Goal: Task Accomplishment & Management: Use online tool/utility

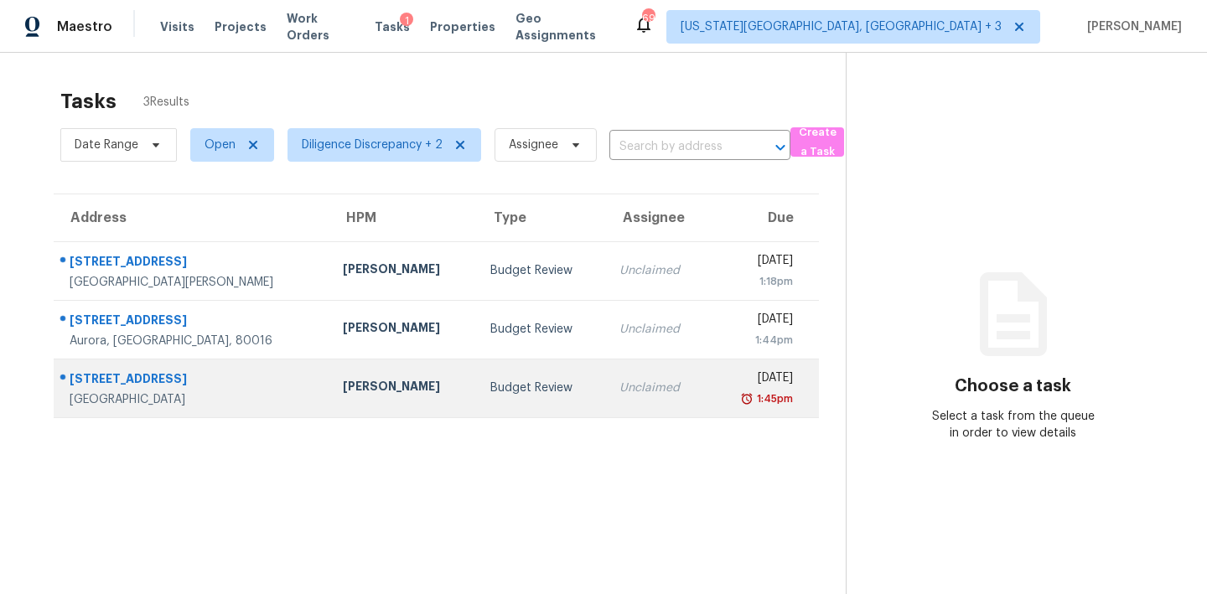
click at [619, 389] on div "Unclaimed" at bounding box center [657, 388] width 76 height 17
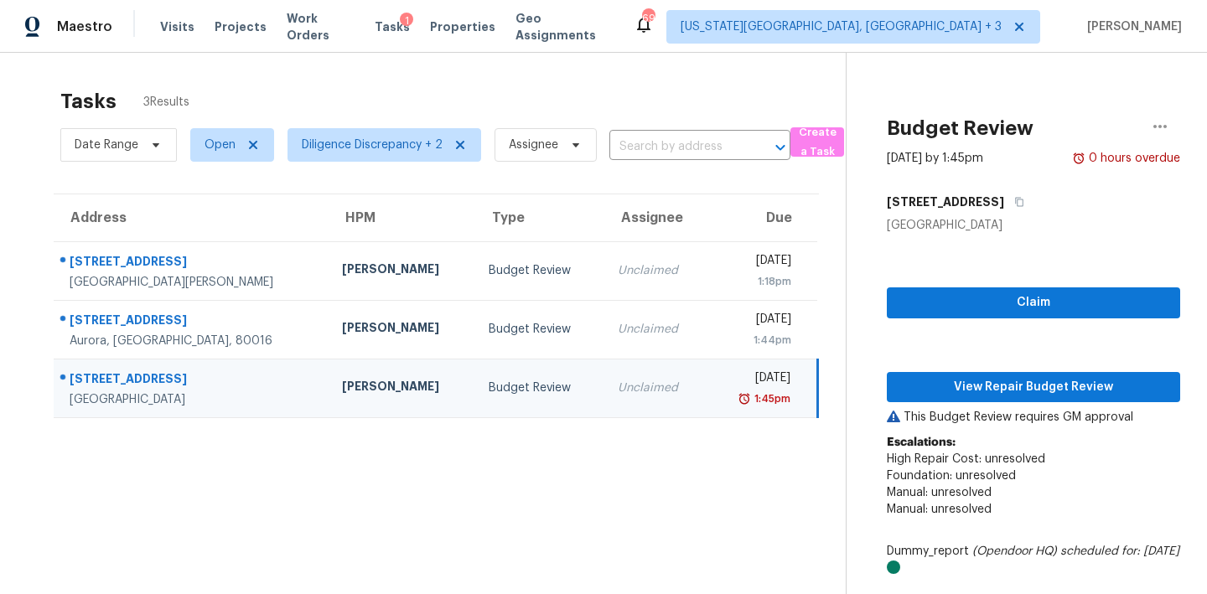
click at [1059, 279] on div "Claim View Repair Budget Review This Budget Review requires GM approval Escalat…" at bounding box center [1033, 567] width 293 height 666
click at [1023, 312] on span "Claim" at bounding box center [1033, 303] width 267 height 21
click at [981, 402] on div "Claim View Repair Budget Review This Budget Review requires GM approval Escalat…" at bounding box center [1033, 567] width 293 height 666
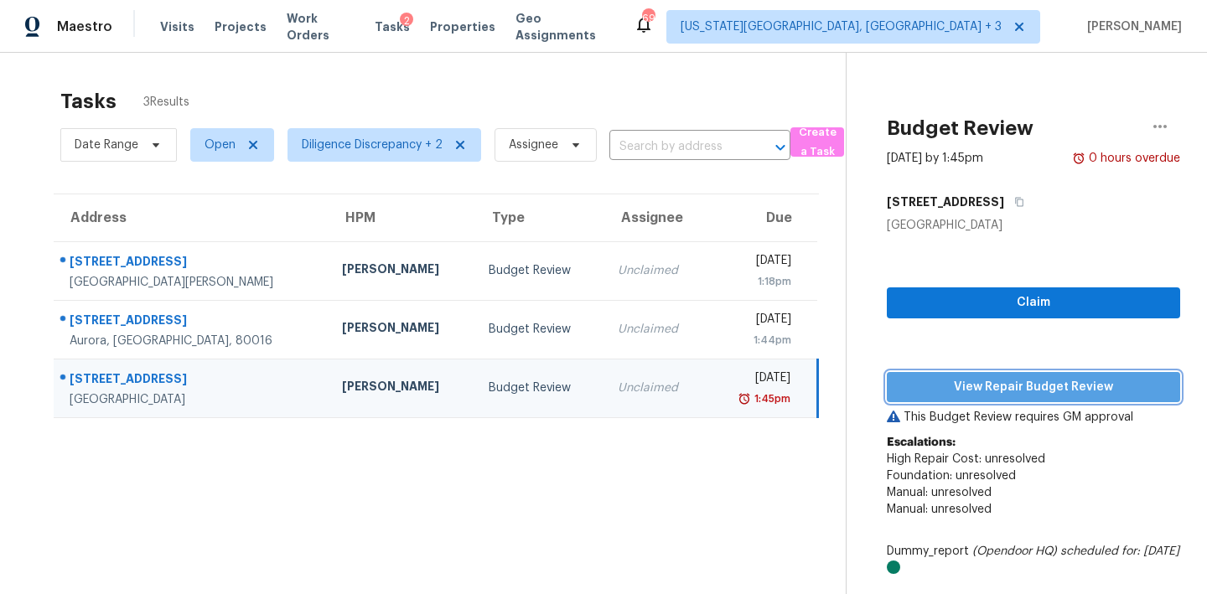
click at [971, 388] on span "View Repair Budget Review" at bounding box center [1033, 387] width 267 height 21
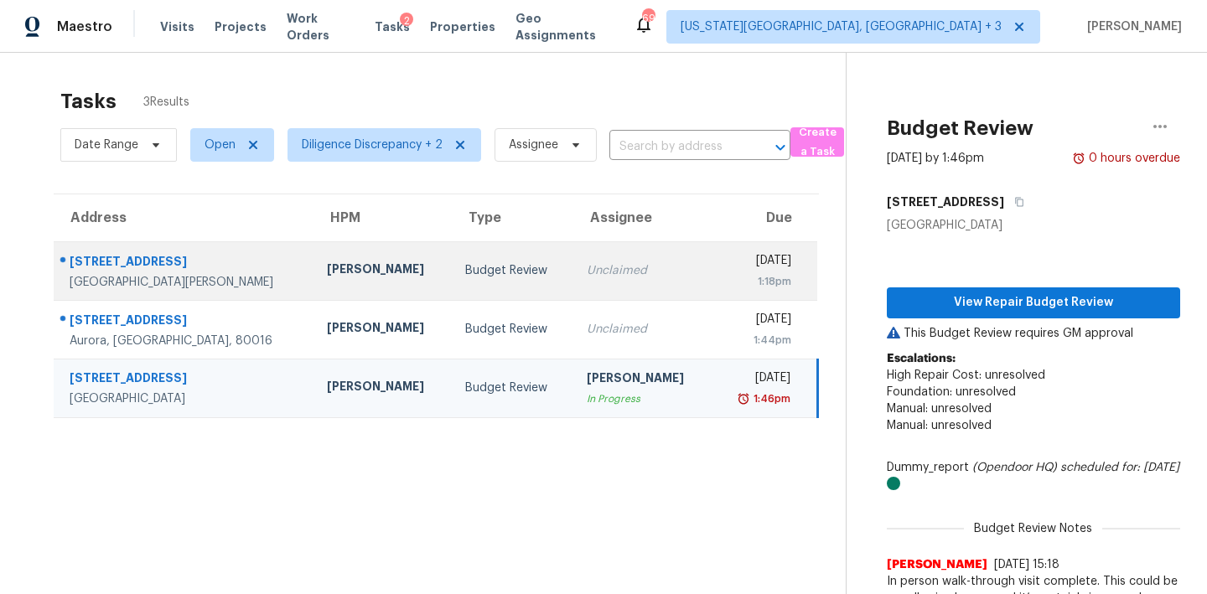
click at [628, 293] on td "Unclaimed" at bounding box center [642, 270] width 138 height 59
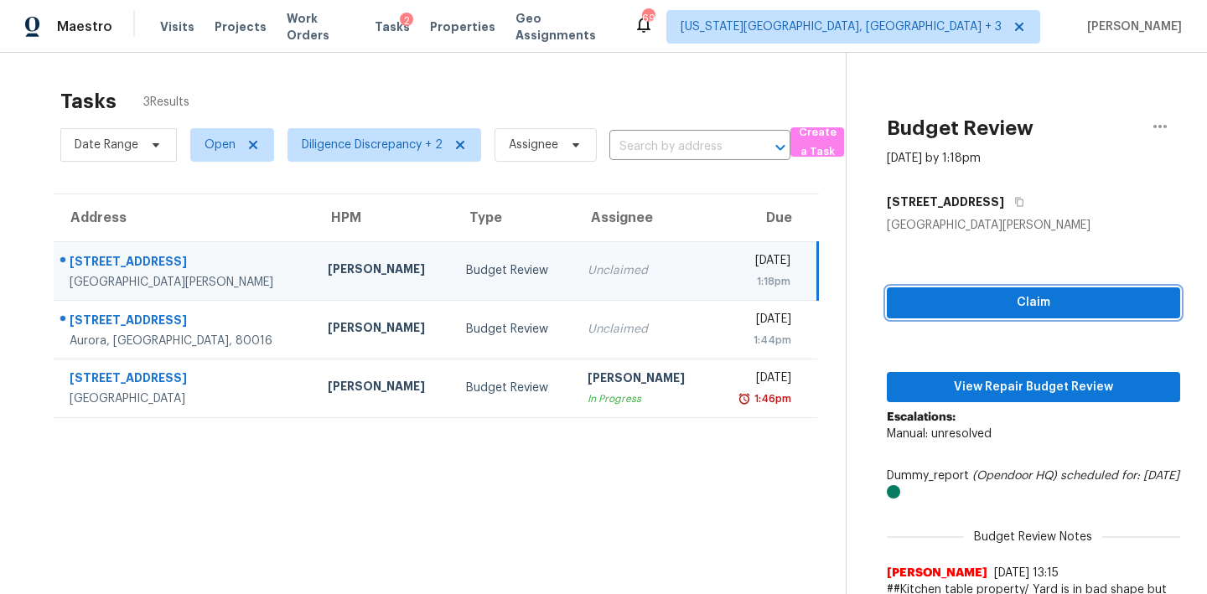
click at [991, 298] on span "Claim" at bounding box center [1033, 303] width 267 height 21
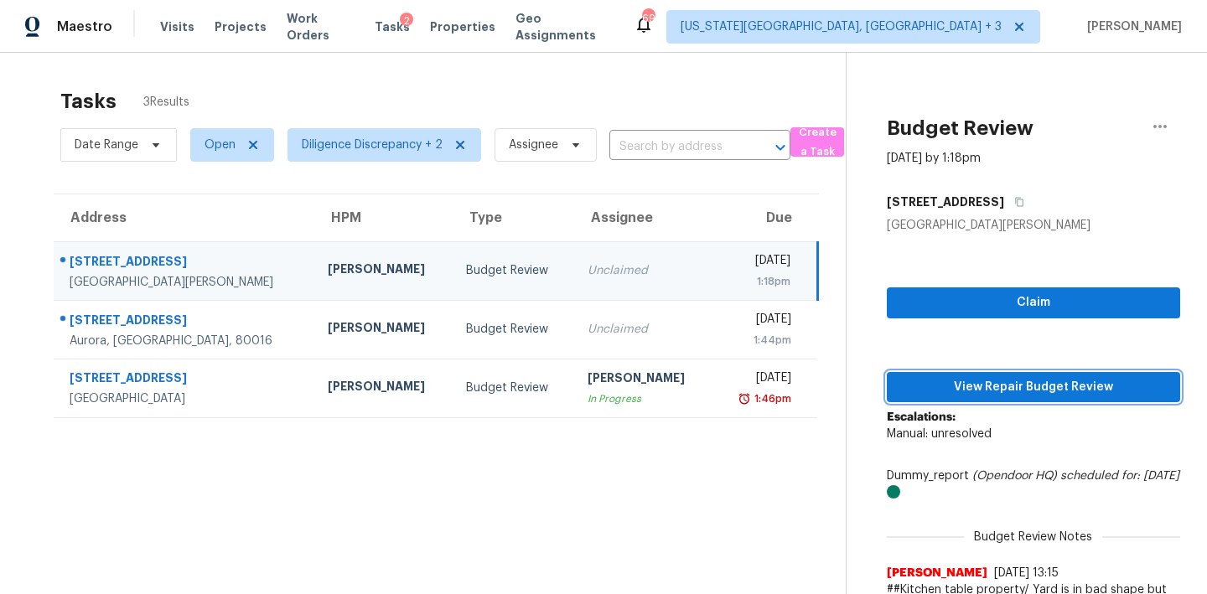
click at [1006, 373] on button "View Repair Budget Review" at bounding box center [1033, 387] width 293 height 31
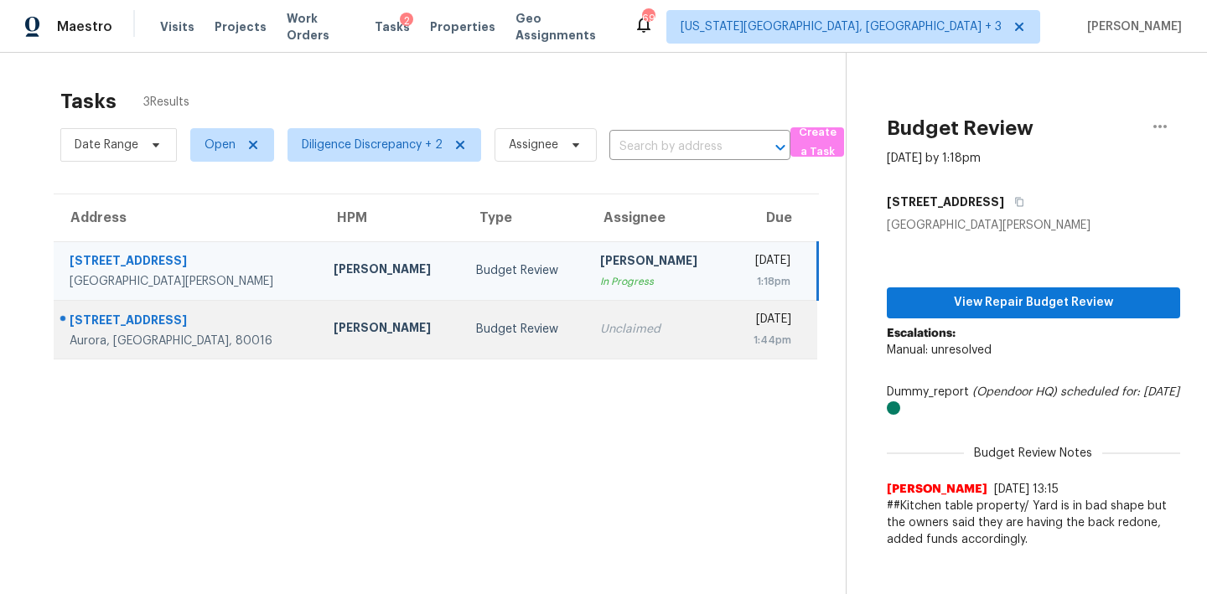
click at [476, 335] on div "Budget Review" at bounding box center [525, 329] width 98 height 17
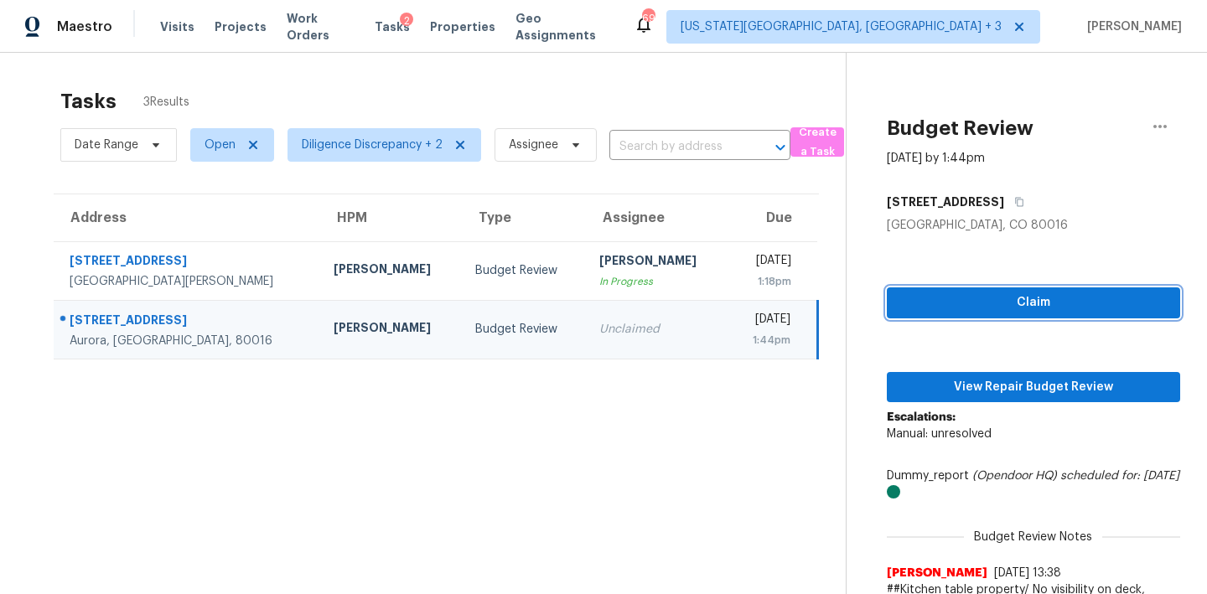
click at [1006, 303] on span "Claim" at bounding box center [1033, 303] width 267 height 21
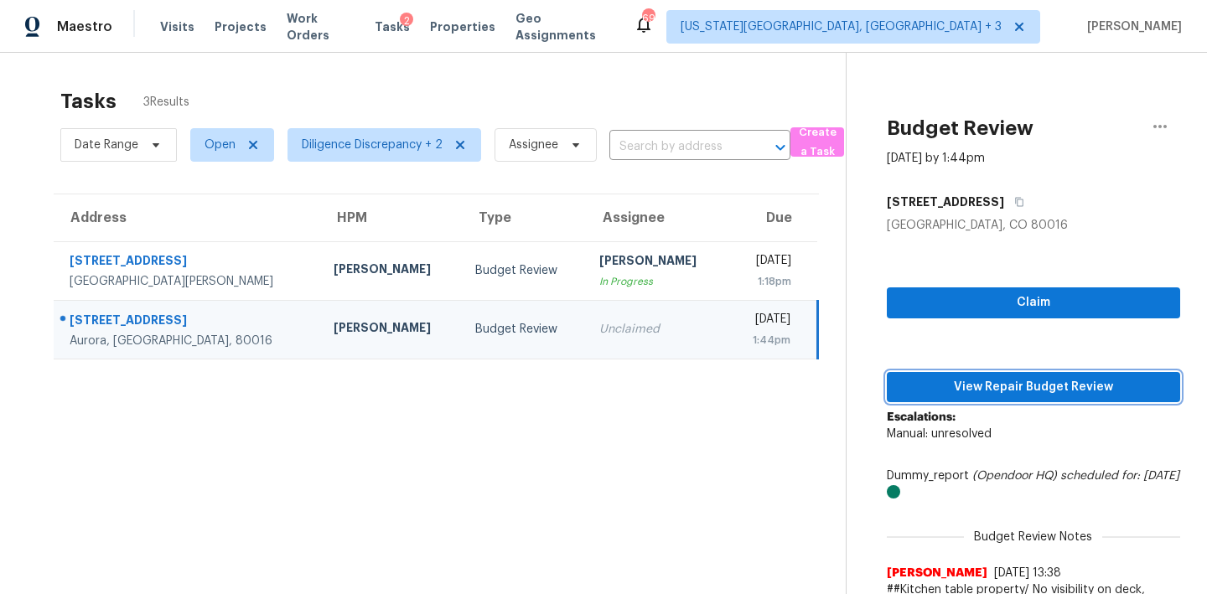
click at [1010, 381] on span "View Repair Budget Review" at bounding box center [1033, 387] width 267 height 21
